Goal: Task Accomplishment & Management: Use online tool/utility

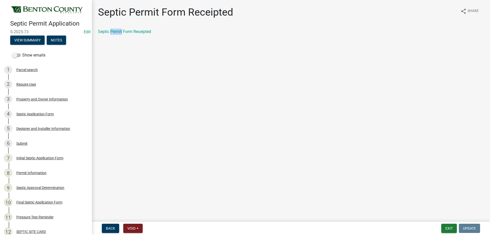
scroll to position [204, 0]
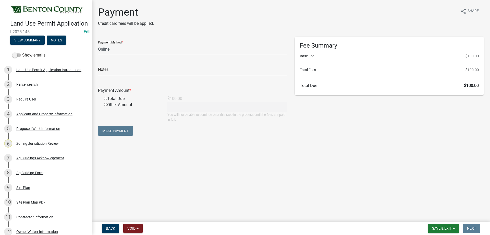
select select "3: 3"
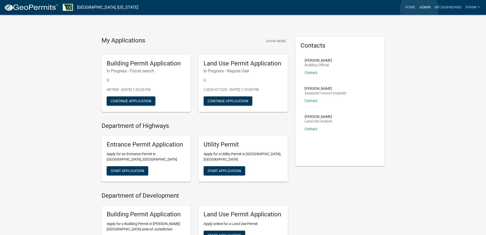
click at [419, 9] on link "Admin" at bounding box center [425, 8] width 15 height 10
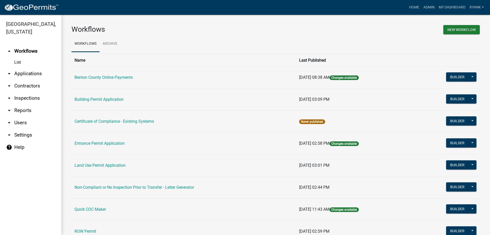
click at [20, 74] on link "arrow_drop_down Applications" at bounding box center [30, 73] width 61 height 12
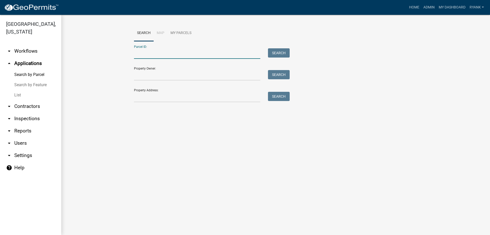
paste input "080004800"
type input "080004800"
drag, startPoint x: 278, startPoint y: 52, endPoint x: 275, endPoint y: 50, distance: 3.5
click at [277, 51] on button "Search" at bounding box center [279, 52] width 22 height 9
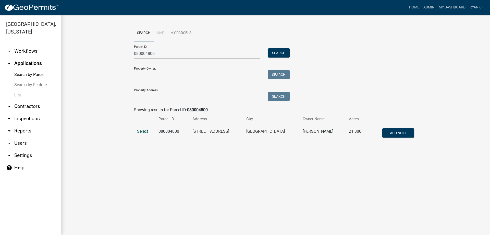
click at [144, 129] on span "Select" at bounding box center [142, 131] width 11 height 5
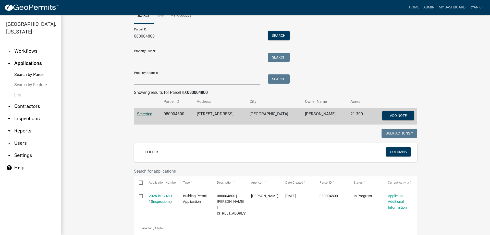
scroll to position [33, 0]
